Goal: Register for event/course

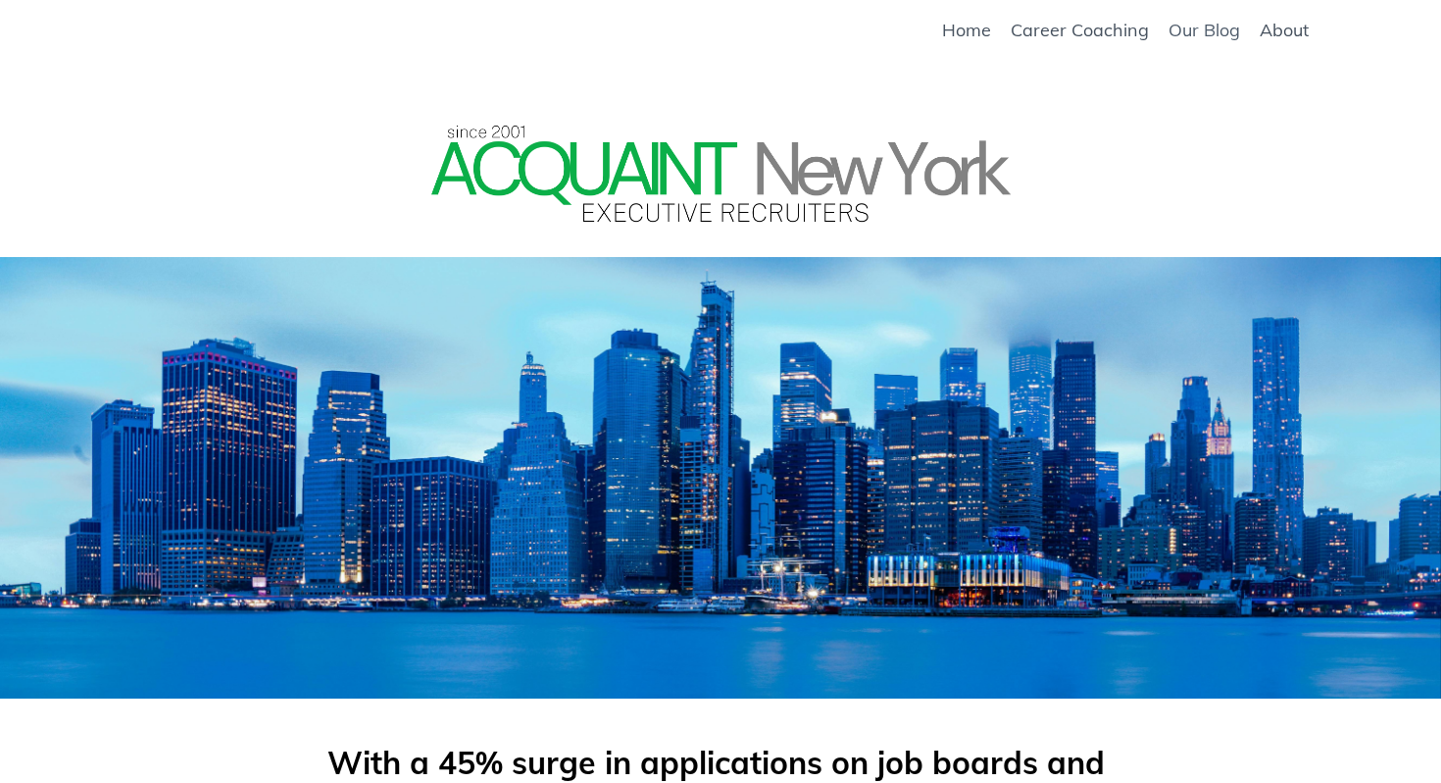
scroll to position [2869, 0]
click at [1269, 31] on link "About" at bounding box center [1284, 31] width 49 height 22
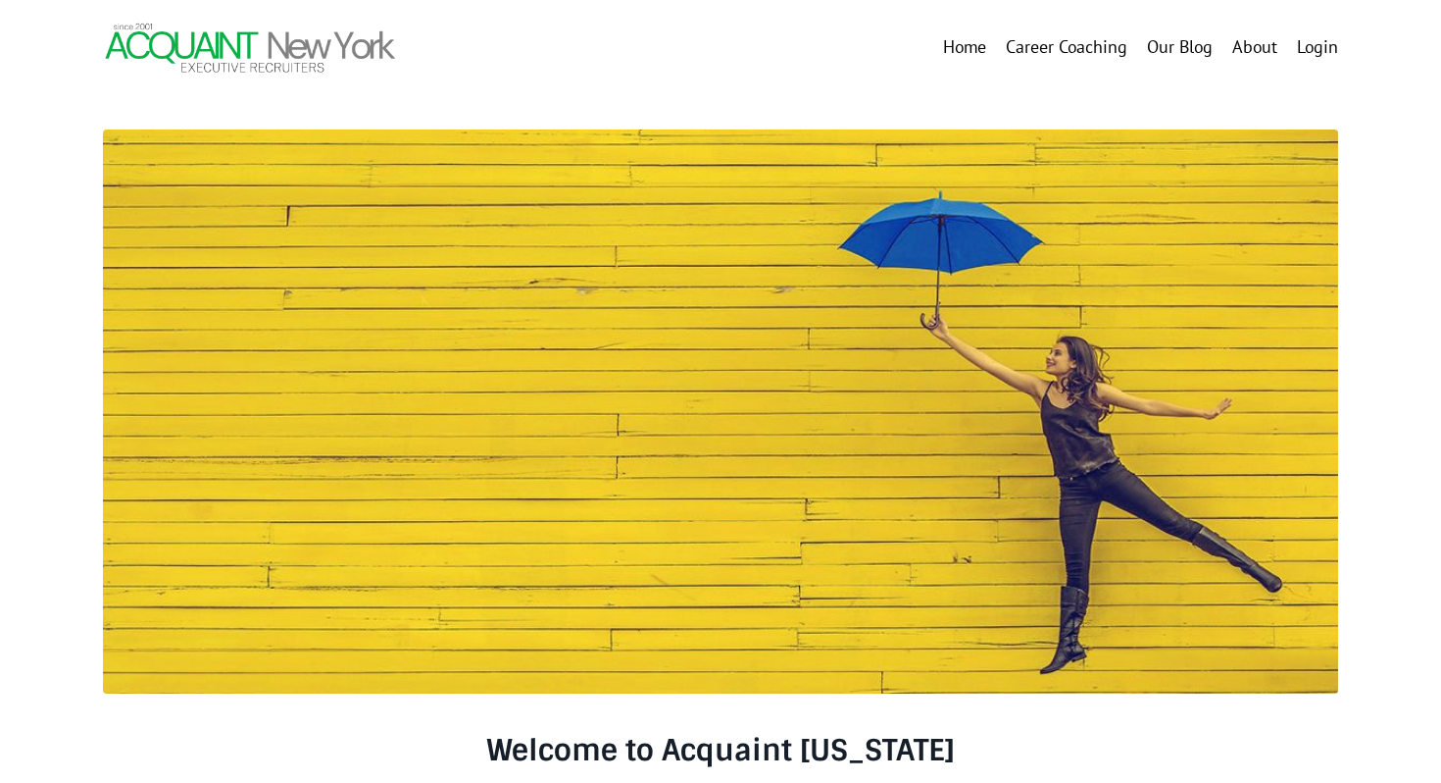
click at [964, 45] on link "Home" at bounding box center [964, 47] width 43 height 28
click at [964, 52] on link "Home" at bounding box center [964, 47] width 43 height 28
click at [1093, 53] on link "Career Coaching" at bounding box center [1067, 47] width 122 height 28
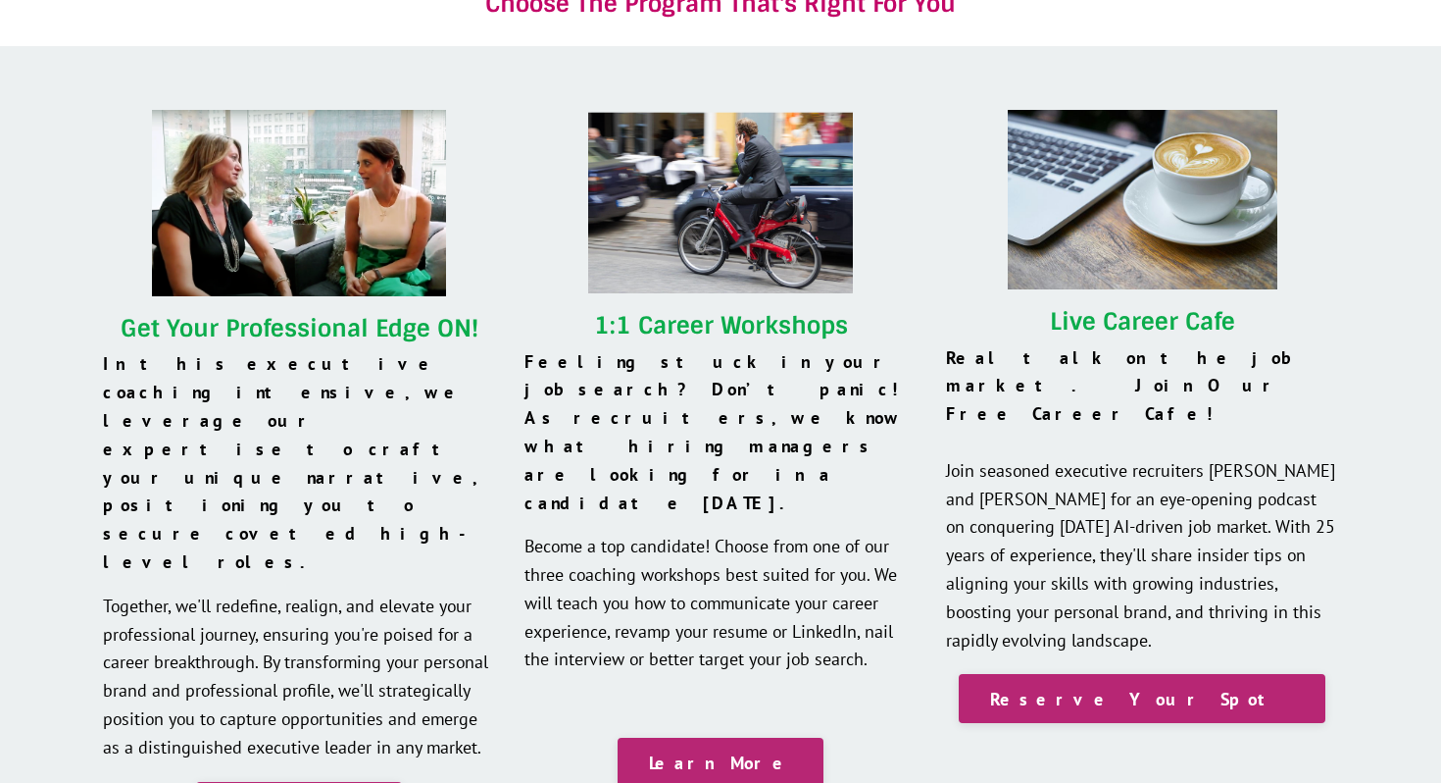
scroll to position [1730, 0]
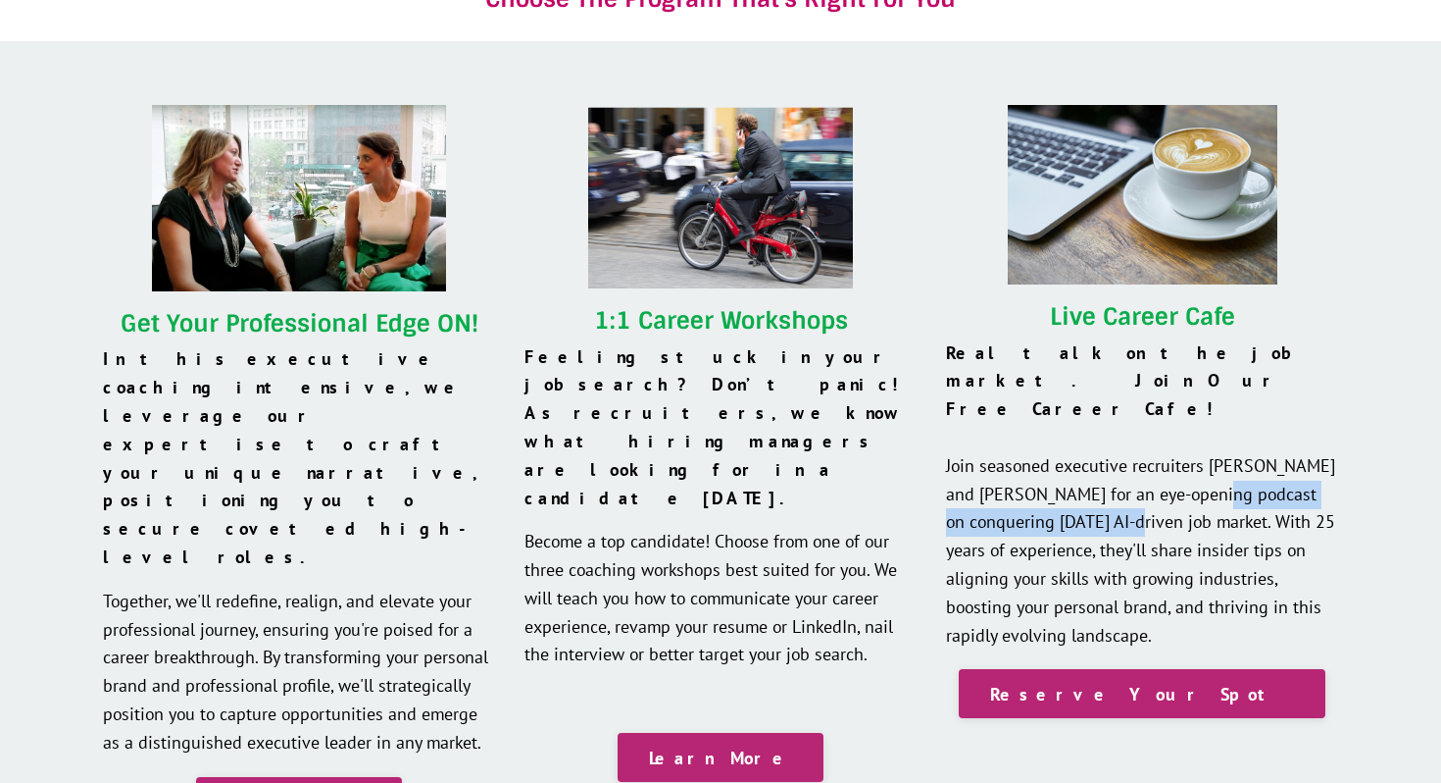
drag, startPoint x: 1200, startPoint y: 466, endPoint x: 1090, endPoint y: 496, distance: 114.0
type textarea "ering today's AI-driven job market."
click at [1090, 496] on p "Real talk on the job market. Join Our Free Career Cafe! Join seasoned executive…" at bounding box center [1142, 494] width 392 height 311
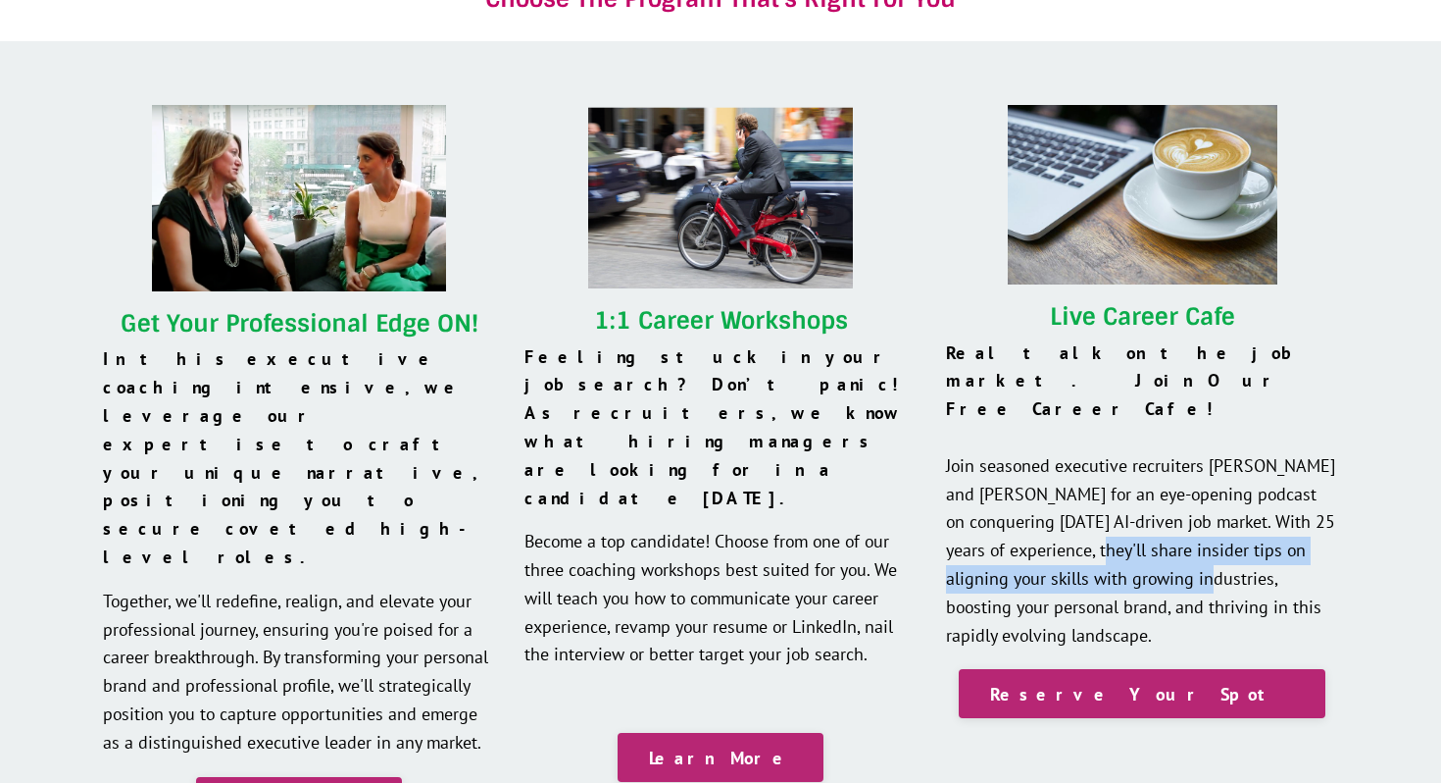
drag, startPoint x: 1075, startPoint y: 511, endPoint x: 1159, endPoint y: 541, distance: 89.6
click at [1159, 541] on p "Real talk on the job market. Join Our Free Career Cafe! Join seasoned executive…" at bounding box center [1142, 494] width 392 height 311
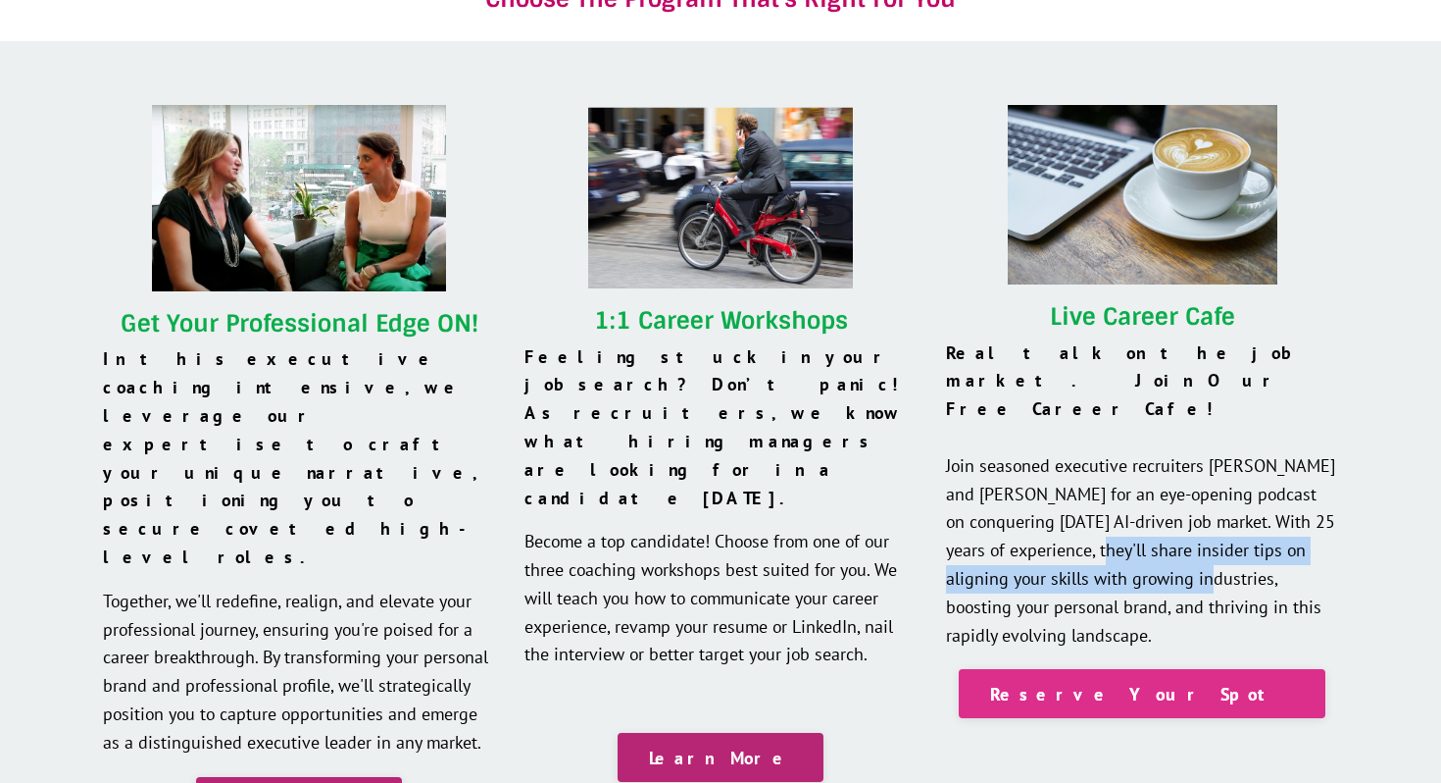
click at [1154, 669] on link "Reserve Your Spot" at bounding box center [1142, 693] width 367 height 49
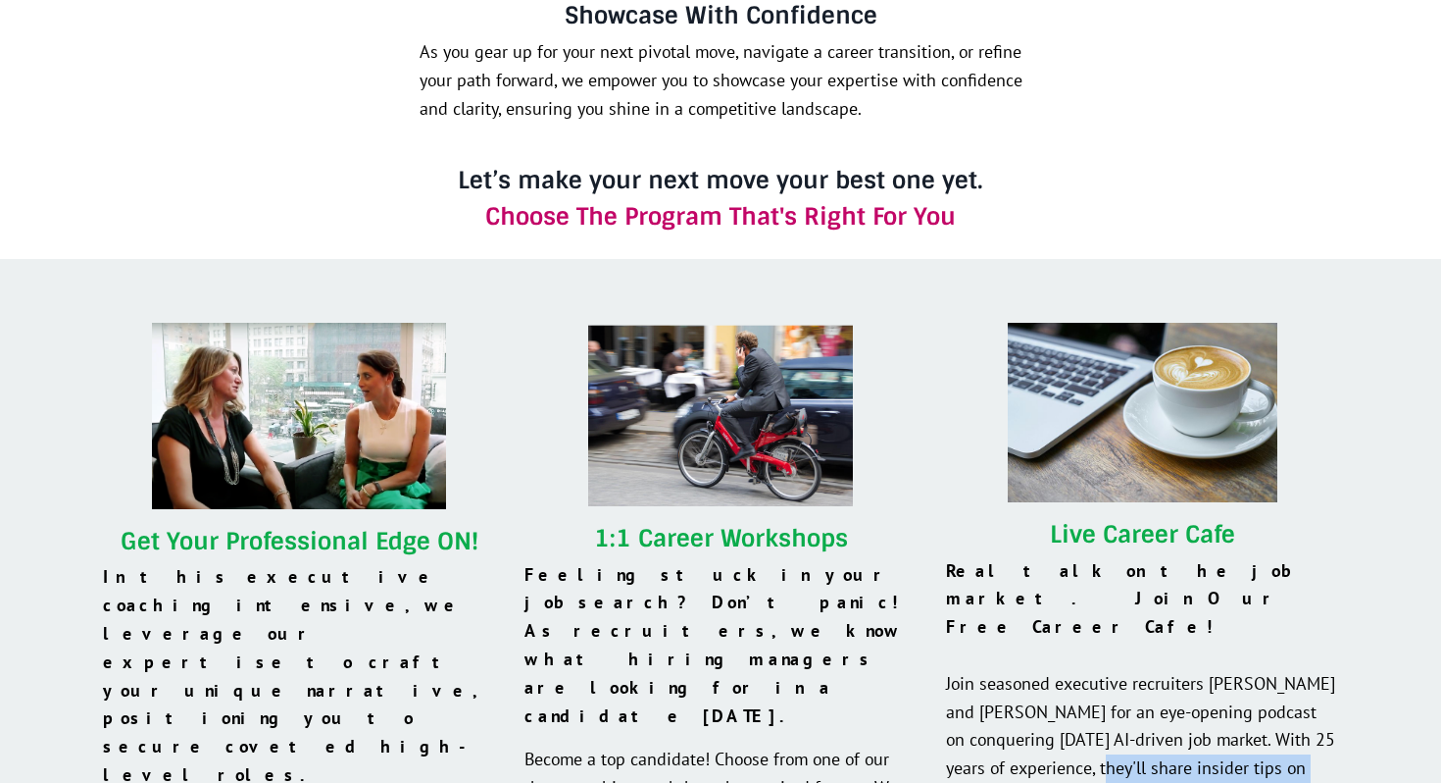
scroll to position [1998, 0]
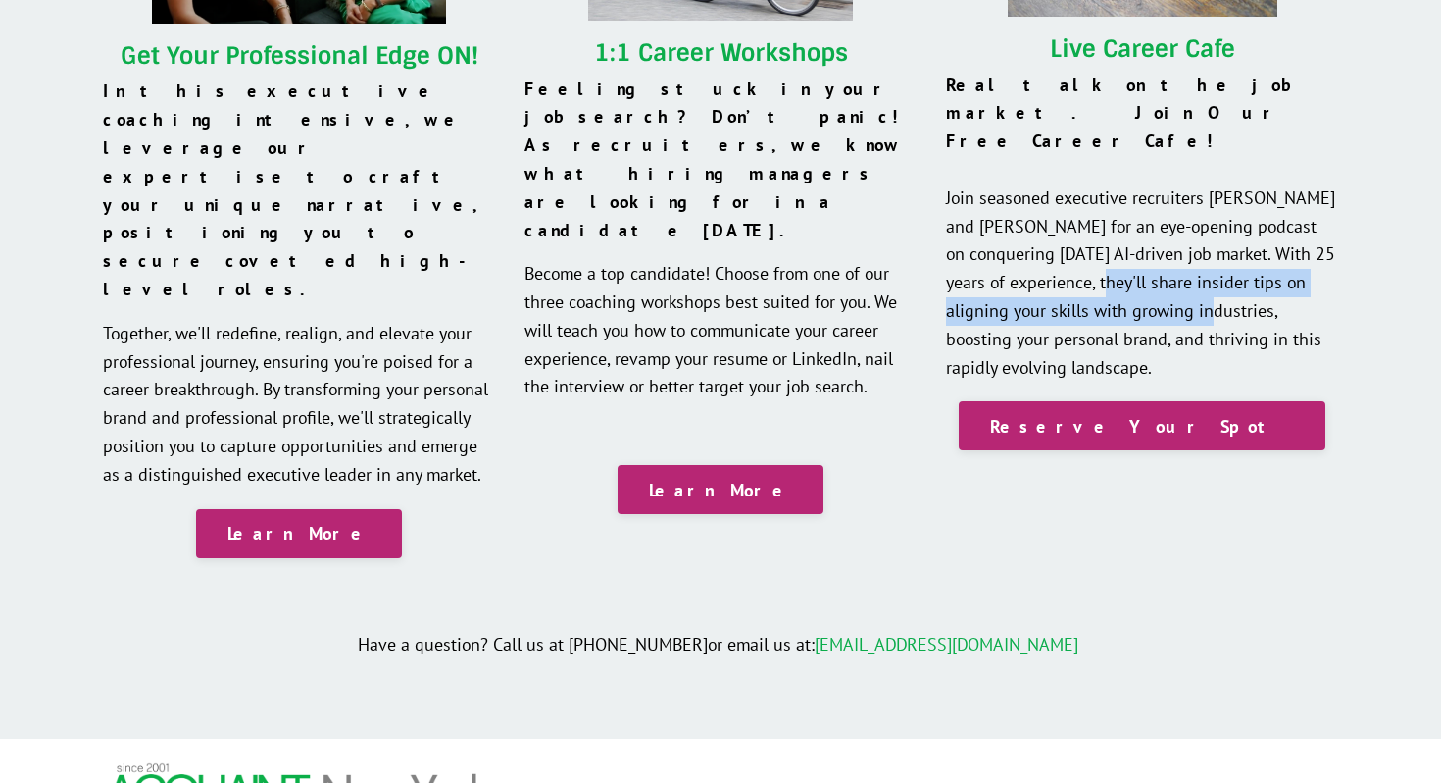
click at [986, 782] on link "Our Blog" at bounding box center [966, 796] width 66 height 28
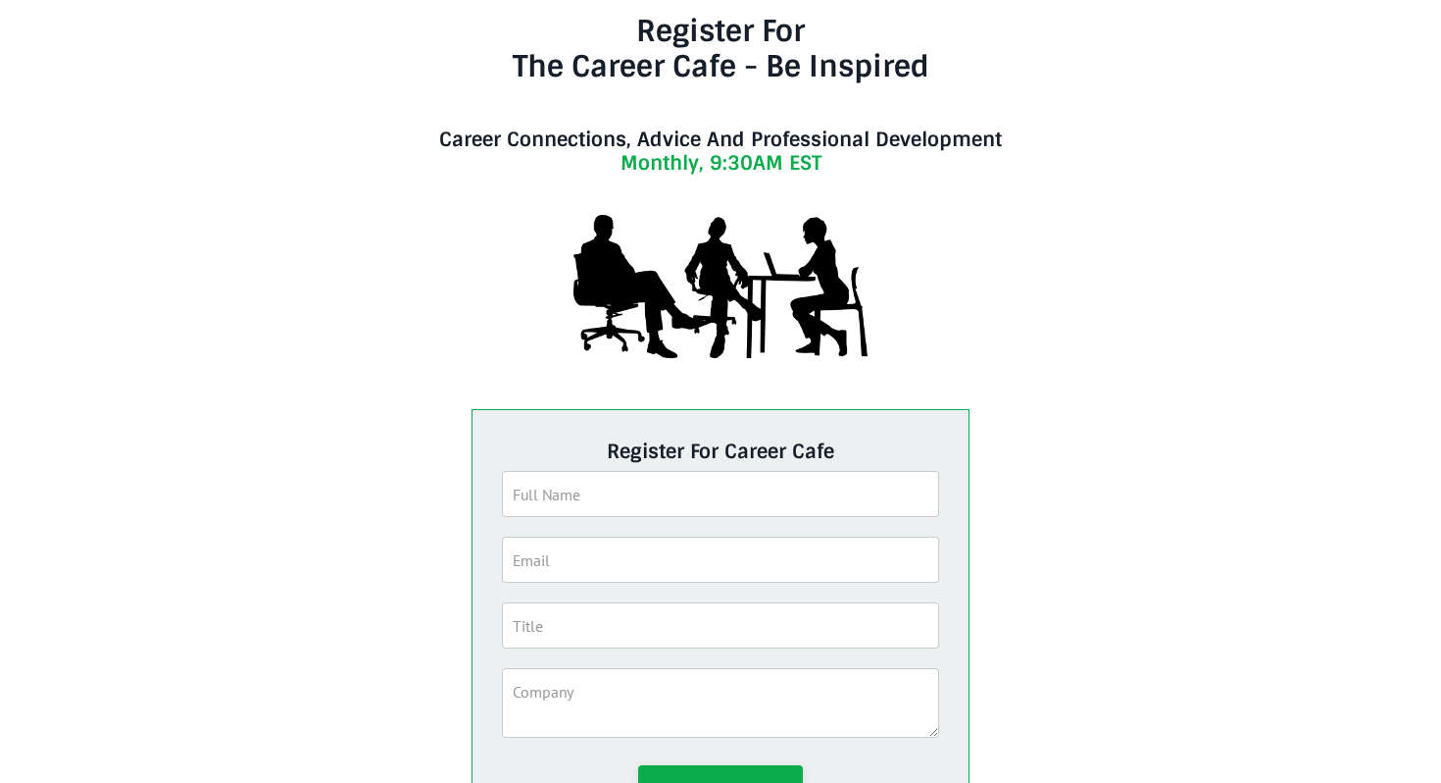
scroll to position [269, 0]
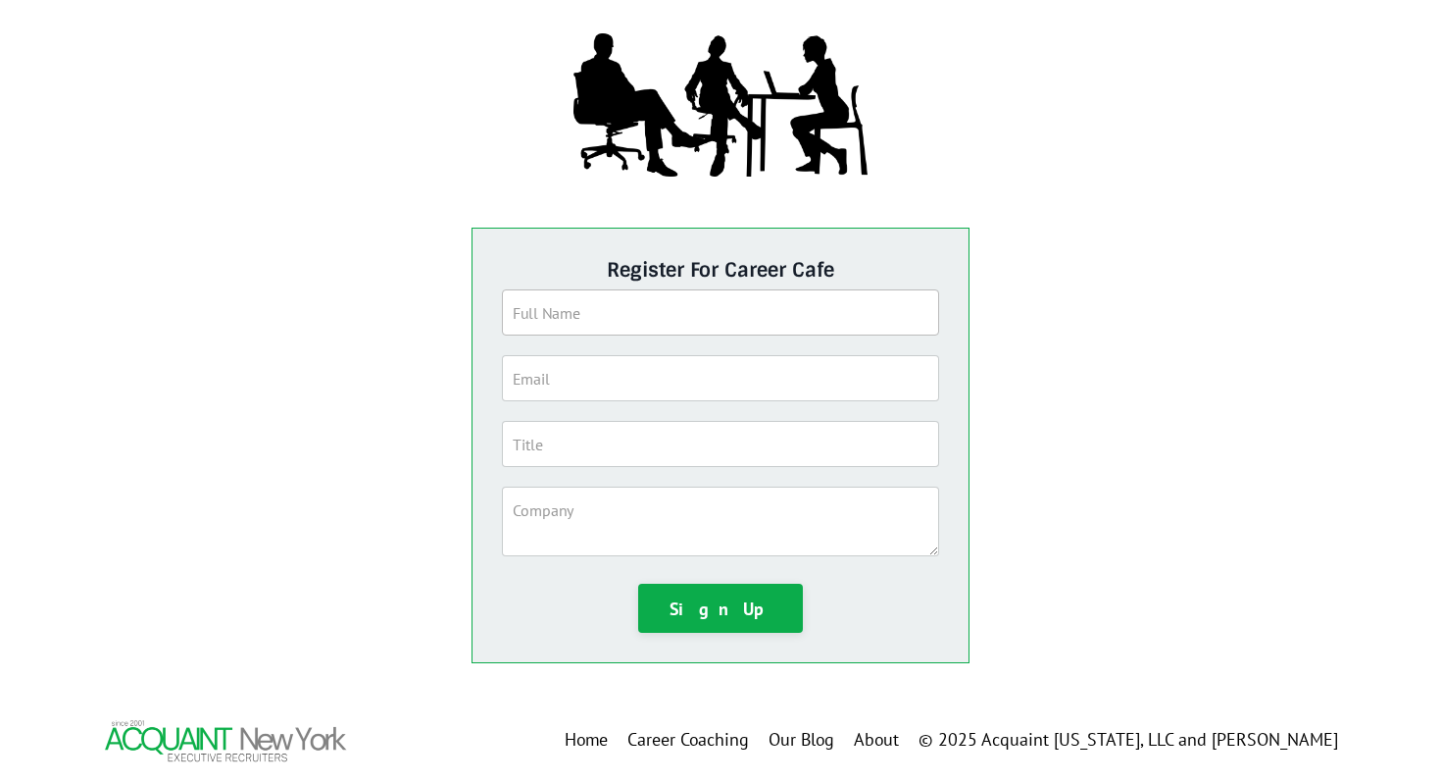
click at [907, 301] on input "text" at bounding box center [720, 312] width 437 height 46
type input "lingsha li"
type input "lingsha1205@gmail.com"
click at [760, 432] on input "text" at bounding box center [720, 444] width 437 height 46
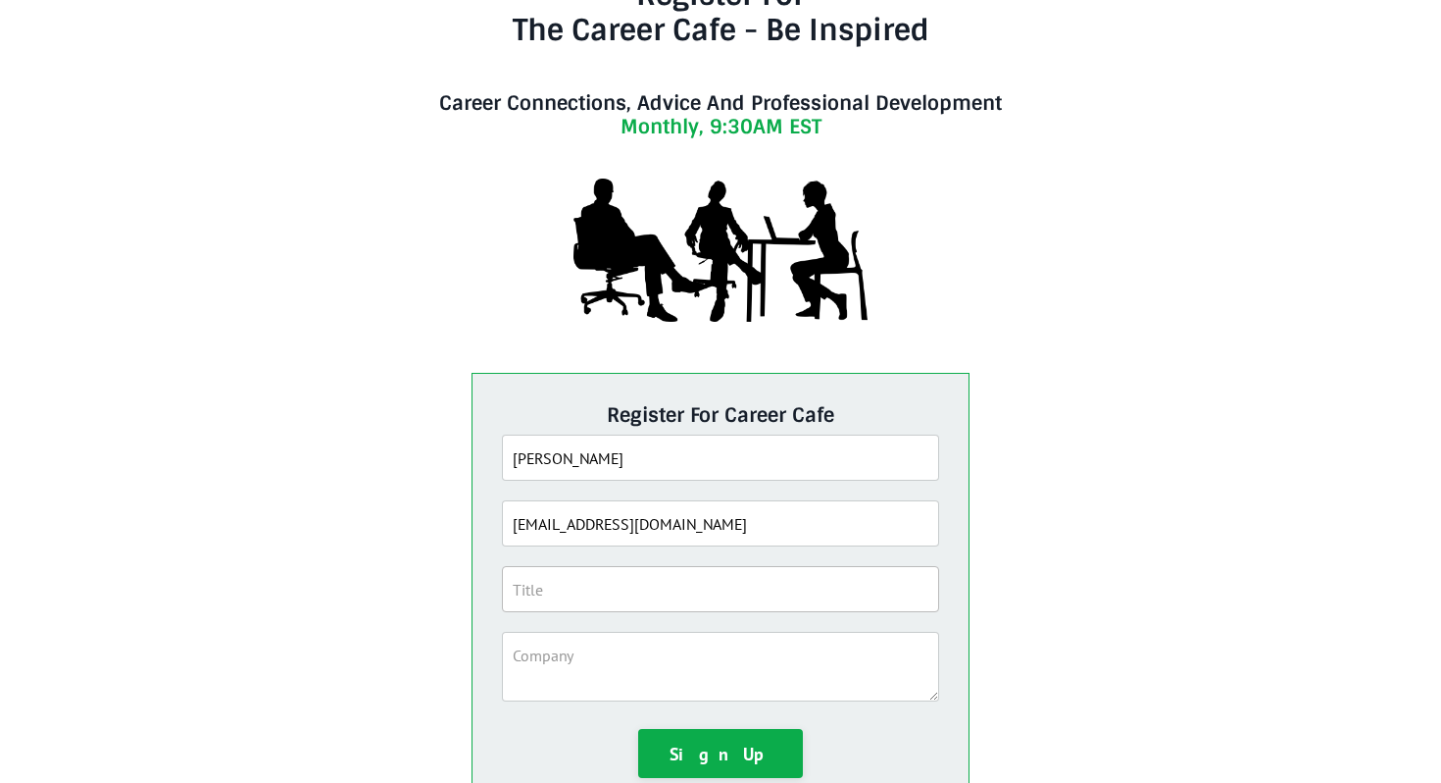
scroll to position [0, 0]
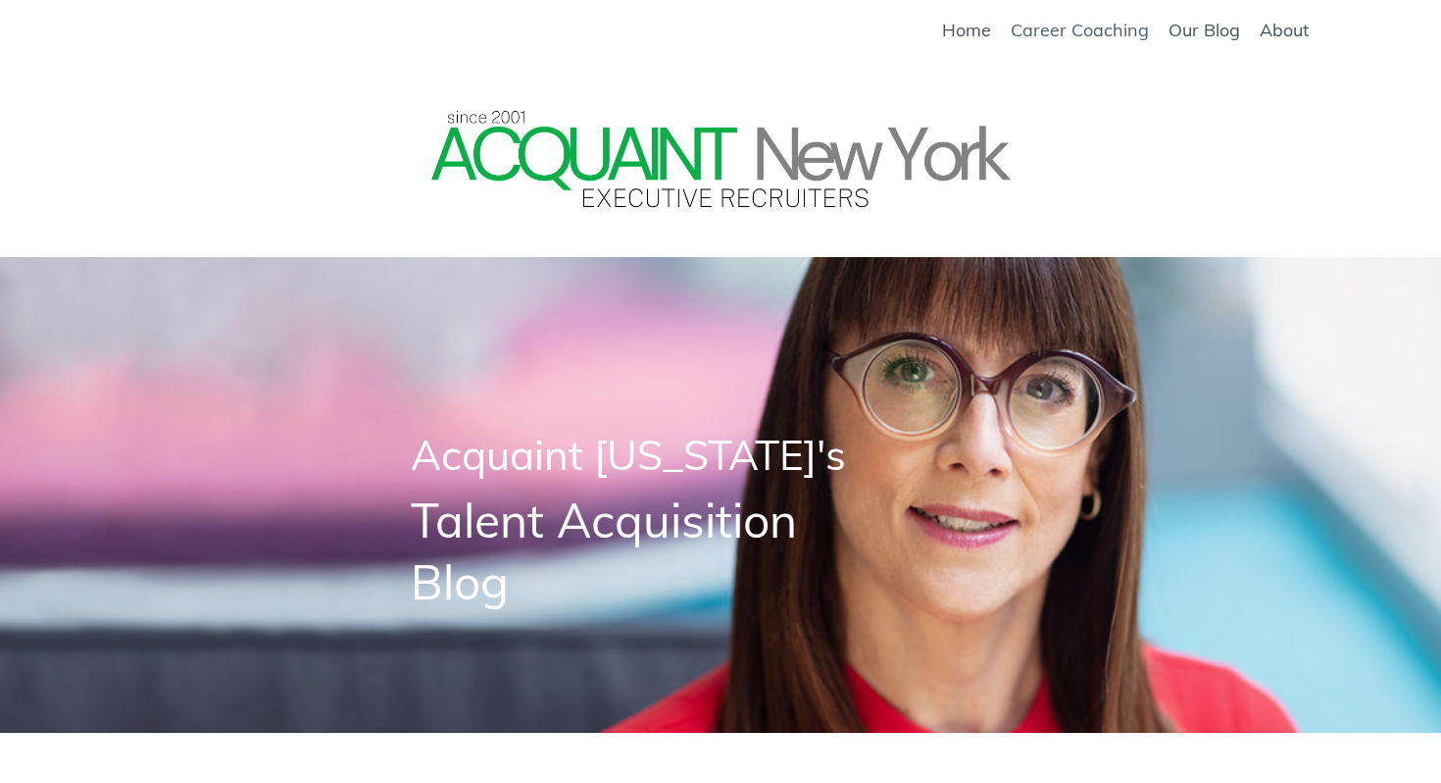
click at [1026, 24] on link "Career Coaching" at bounding box center [1080, 31] width 138 height 22
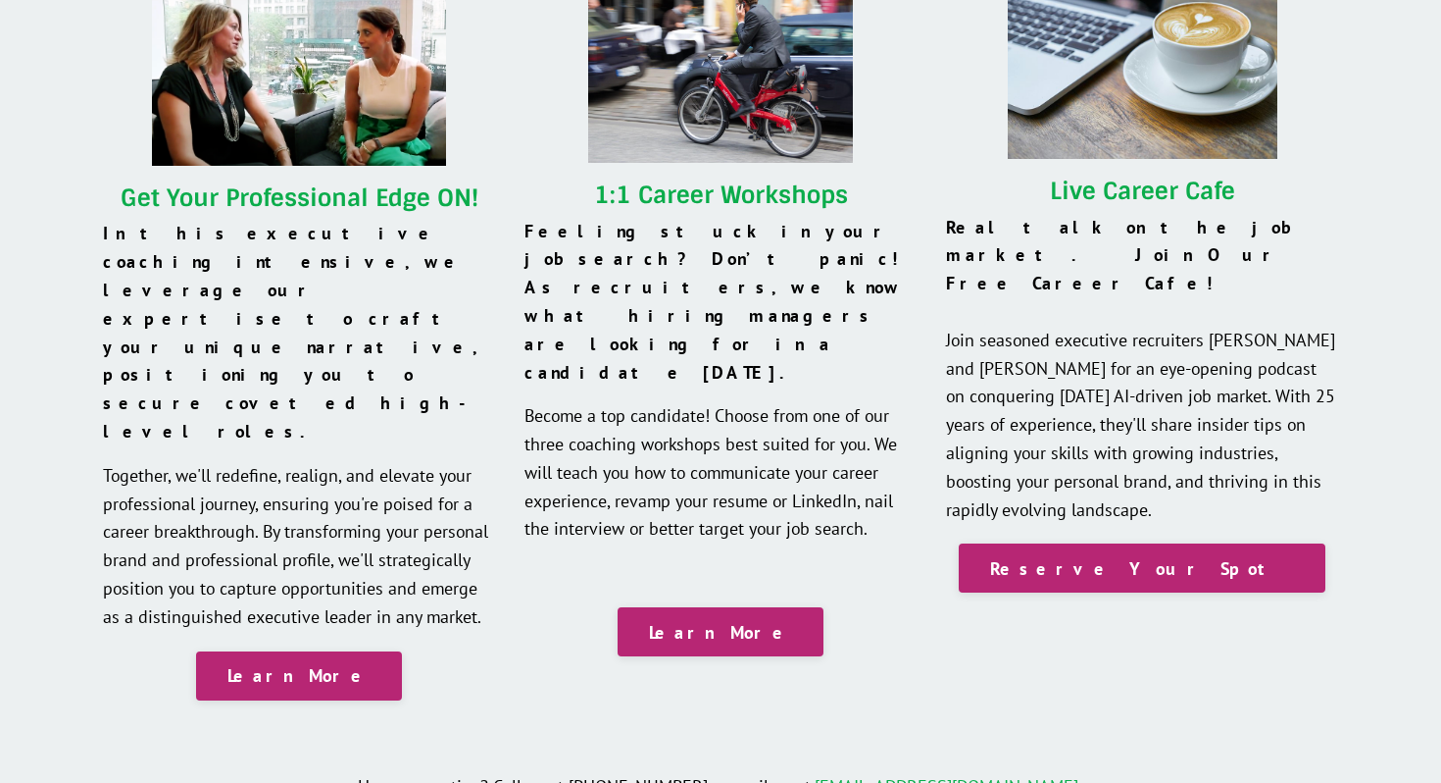
scroll to position [1905, 0]
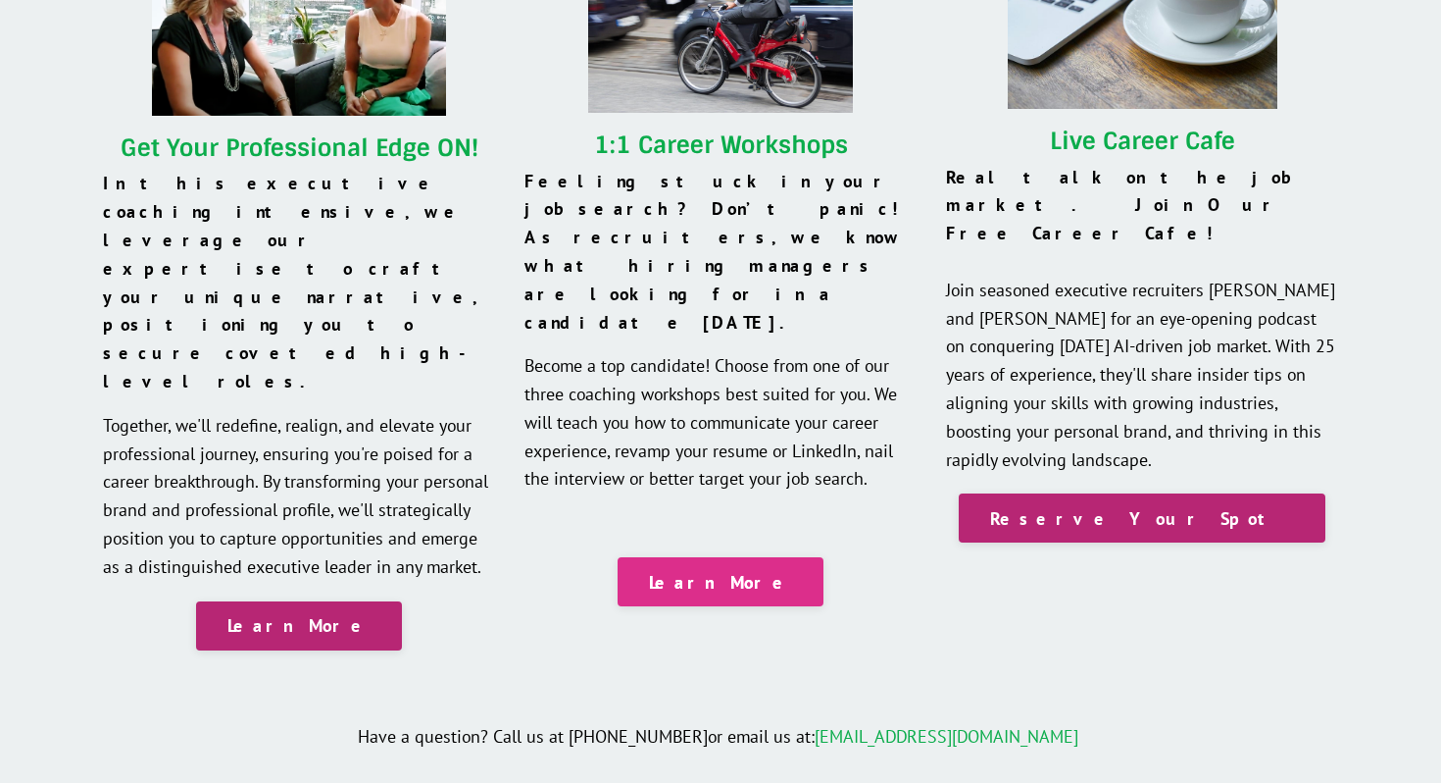
click at [763, 557] on link "Learn More" at bounding box center [721, 581] width 206 height 49
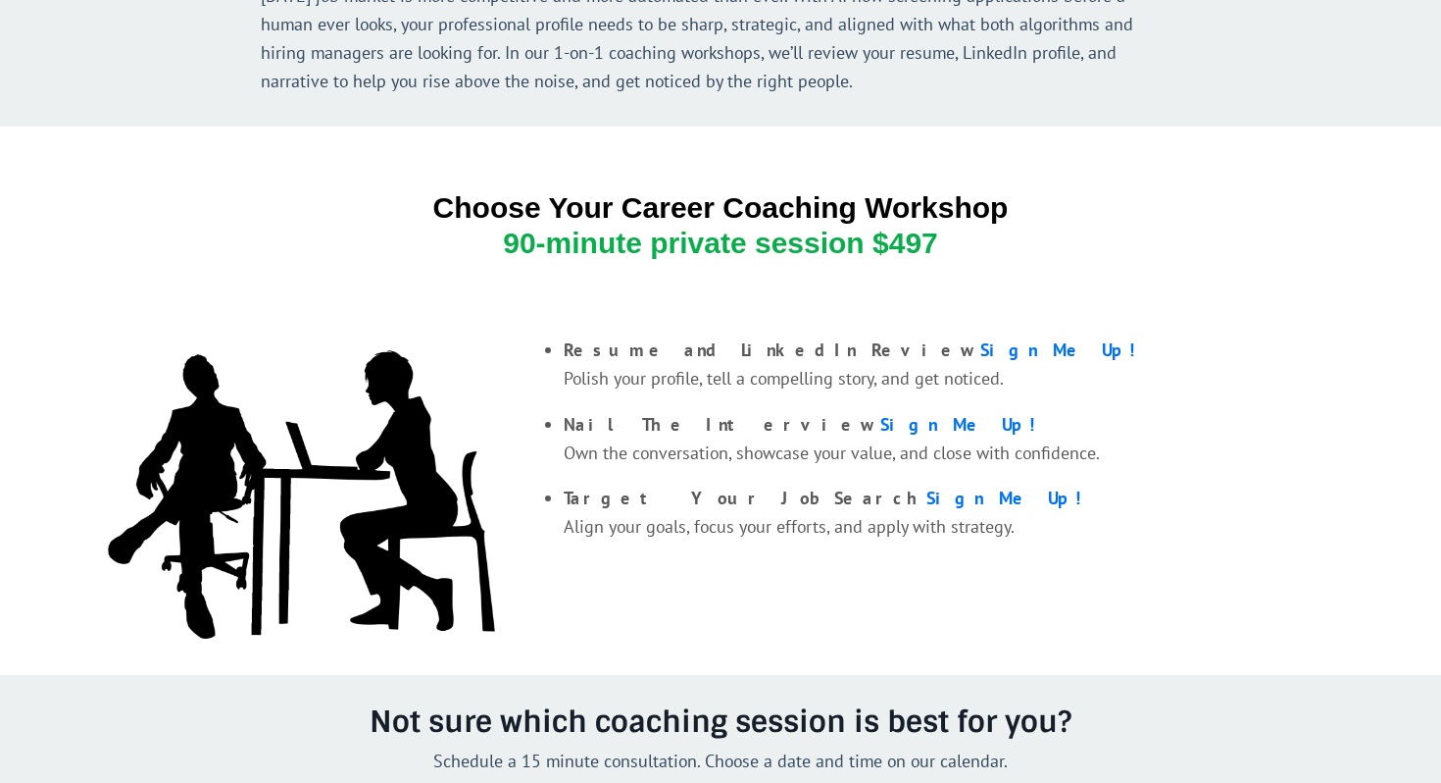
scroll to position [691, 0]
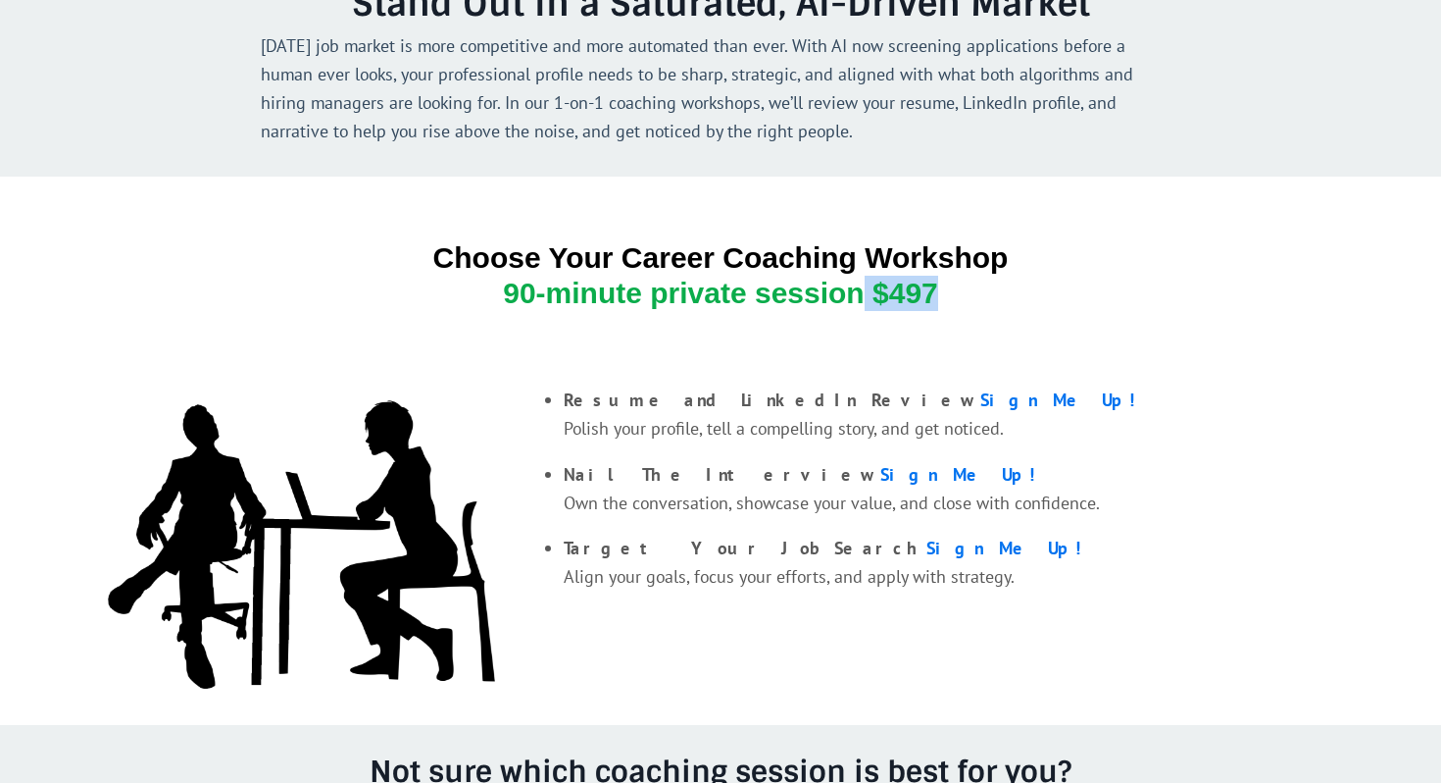
drag, startPoint x: 863, startPoint y: 288, endPoint x: 978, endPoint y: 298, distance: 115.1
type textarea "$497"
click at [984, 300] on h3 "Choose Your Career Coaching Workshop 90-minute private session $497" at bounding box center [720, 275] width 1177 height 71
click at [978, 298] on h3 "Choose Your Career Coaching Workshop 90-minute private session $497" at bounding box center [720, 275] width 1177 height 71
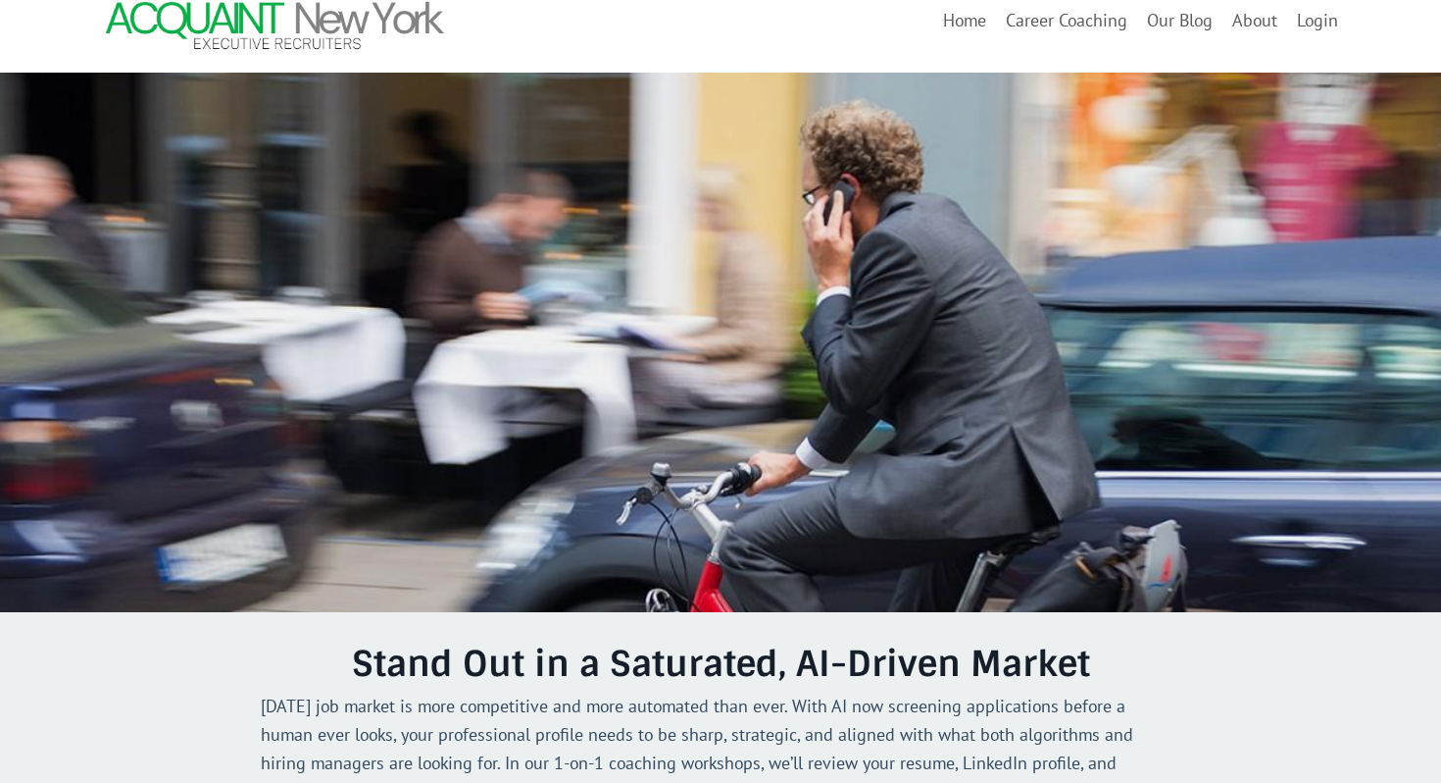
scroll to position [0, 0]
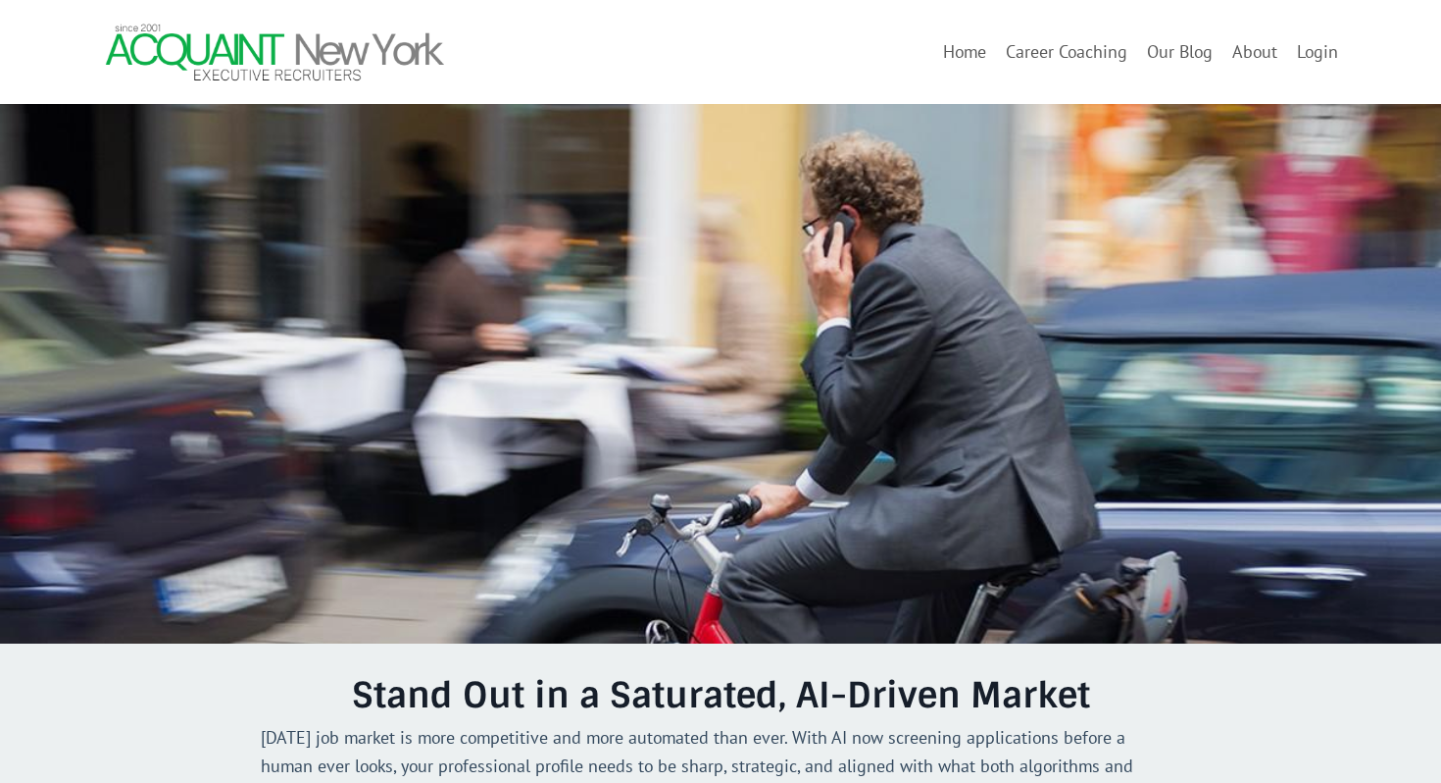
click at [1032, 67] on div "Home Career Coaching Our Blog About Login" at bounding box center [721, 52] width 1314 height 65
click at [1037, 55] on link "Career Coaching" at bounding box center [1067, 52] width 122 height 28
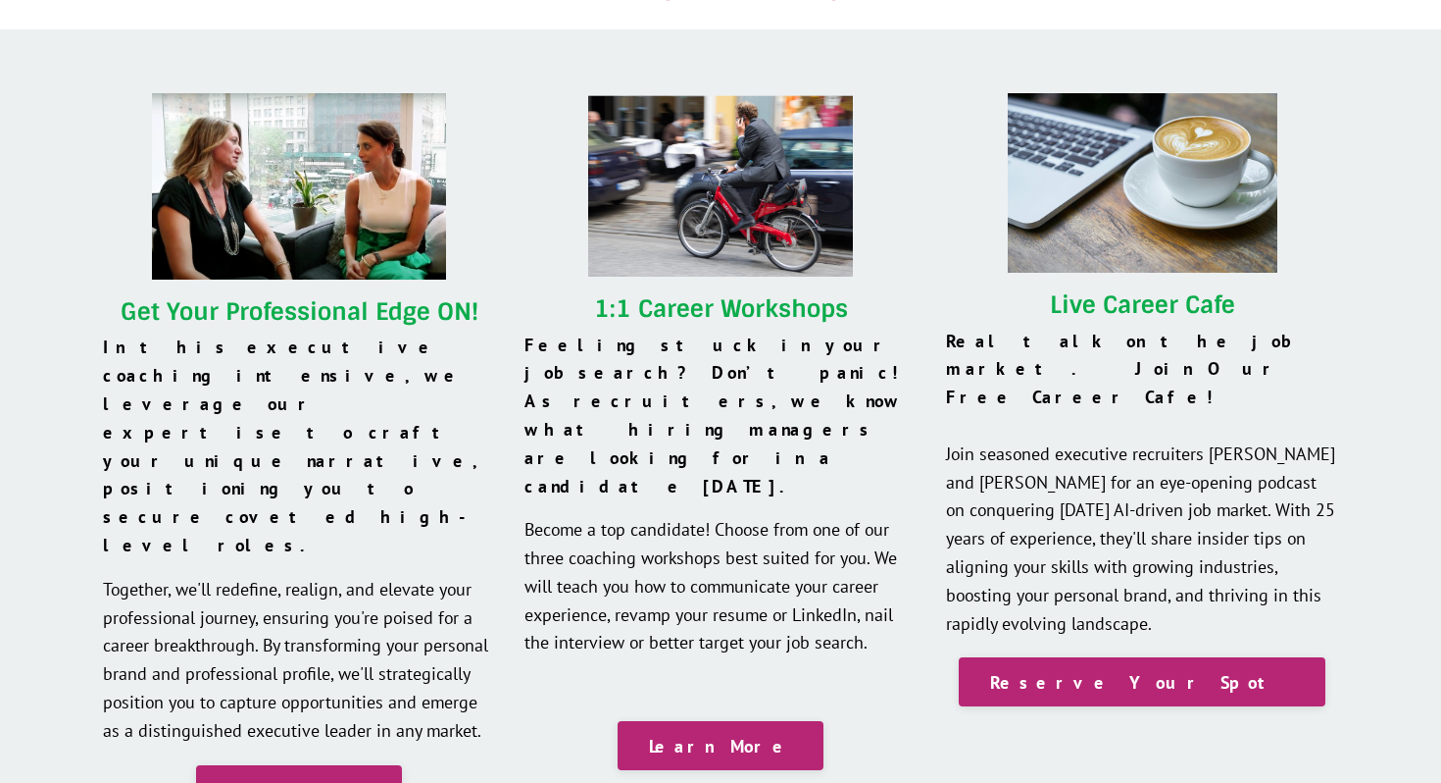
scroll to position [1770, 0]
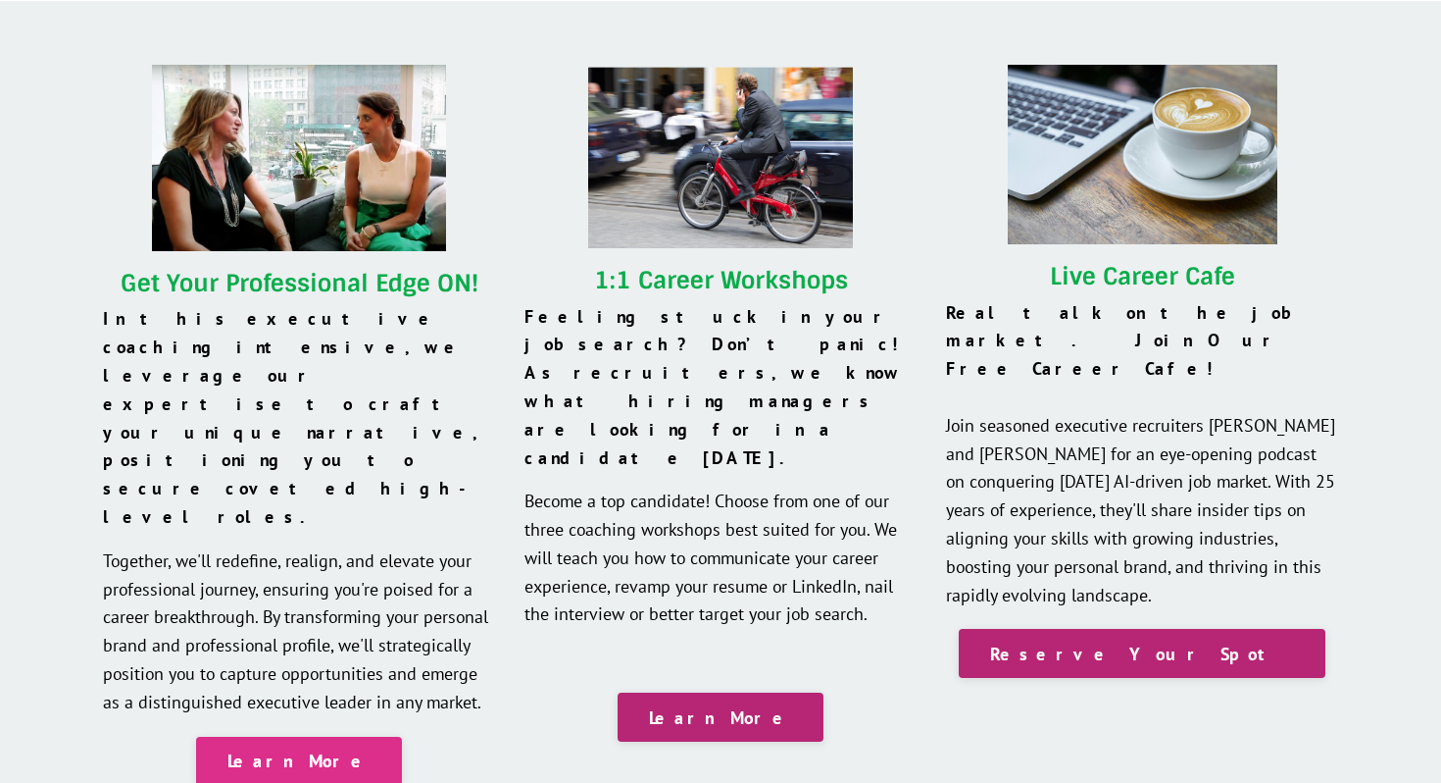
click at [319, 736] on link "Learn More" at bounding box center [299, 760] width 206 height 49
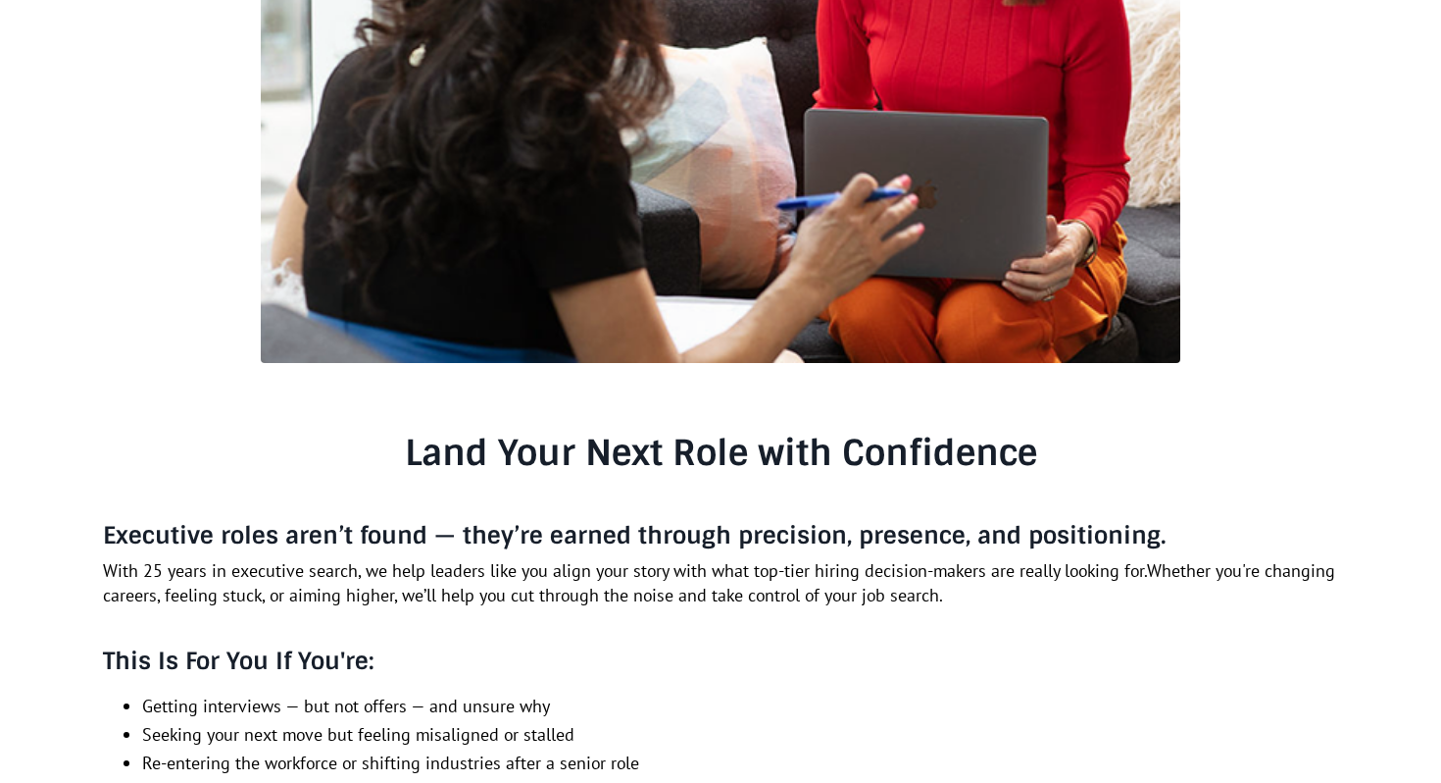
scroll to position [483, 0]
